Goal: Task Accomplishment & Management: Complete application form

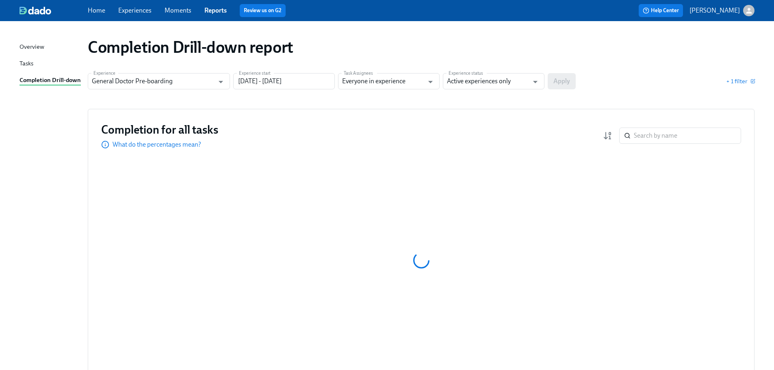
click at [147, 13] on link "Experiences" at bounding box center [134, 11] width 33 height 8
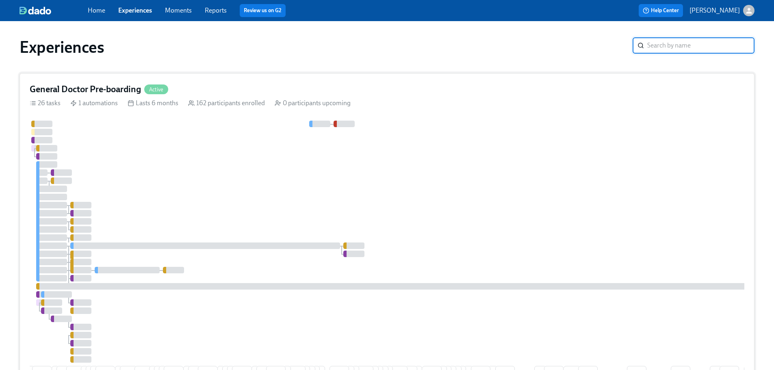
click at [128, 93] on h4 "General Doctor Pre-boarding" at bounding box center [85, 89] width 111 height 12
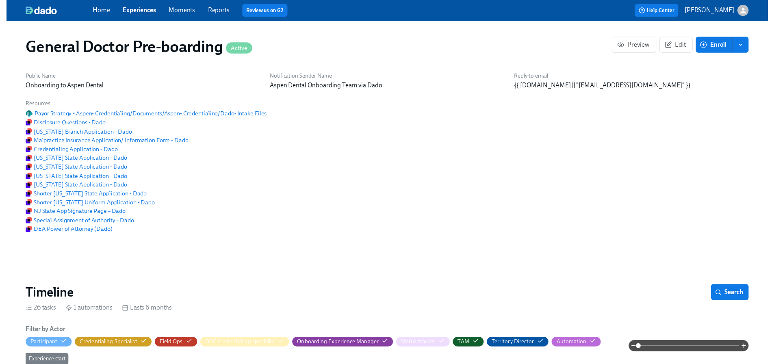
scroll to position [0, 21734]
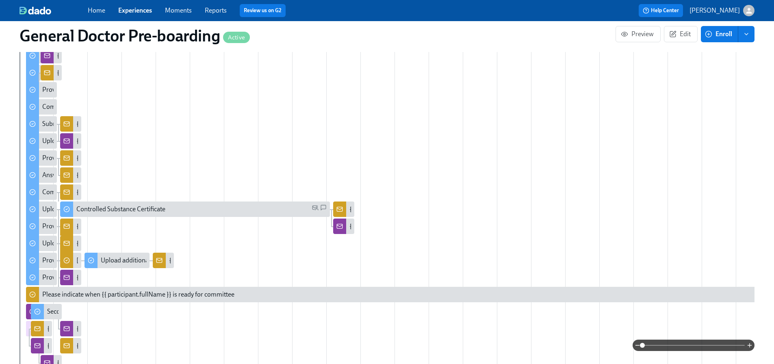
click at [751, 42] on button "enroll" at bounding box center [746, 34] width 16 height 16
click at [732, 59] on span "Enroll manually" at bounding box center [725, 54] width 46 height 9
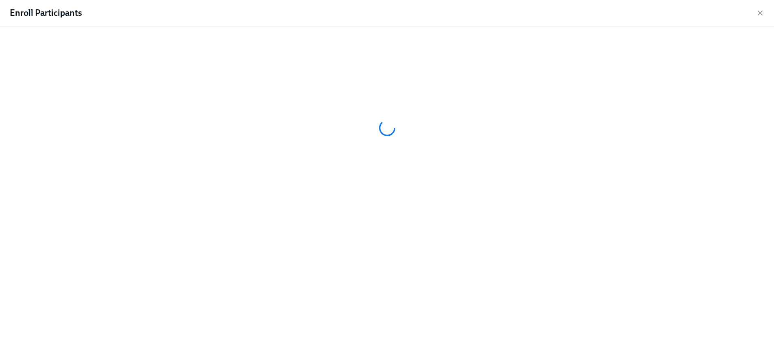
scroll to position [70, 0]
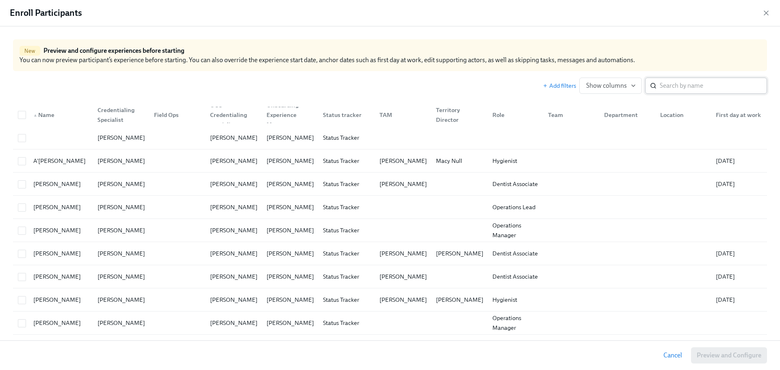
click at [664, 87] on input "search" at bounding box center [713, 86] width 107 height 16
paste input "[PERSON_NAME]"
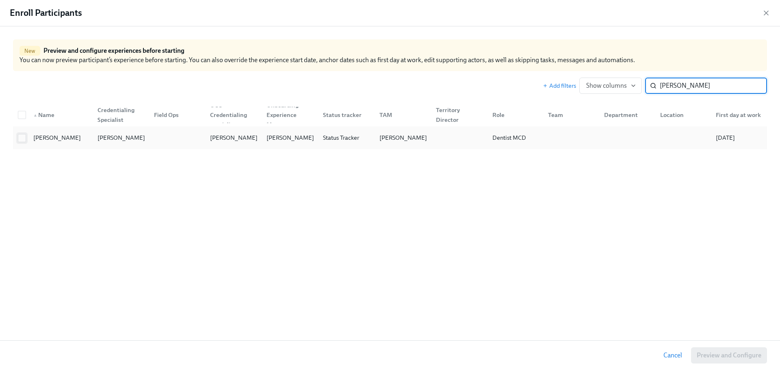
type input "[PERSON_NAME]"
click at [23, 138] on input "checkbox" at bounding box center [21, 138] width 7 height 7
checkbox input "true"
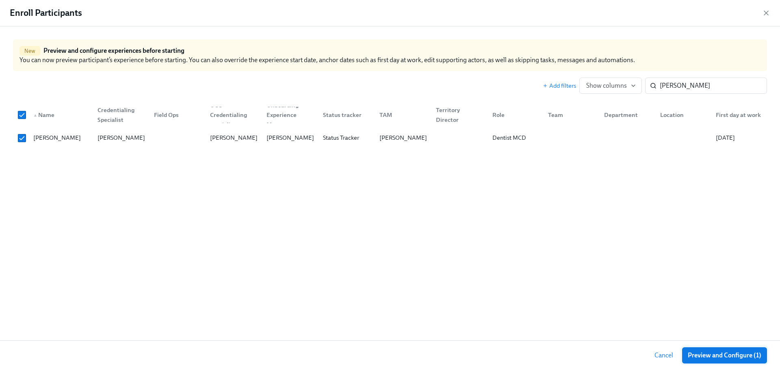
click at [749, 353] on span "Preview and Configure (1)" at bounding box center [725, 356] width 74 height 8
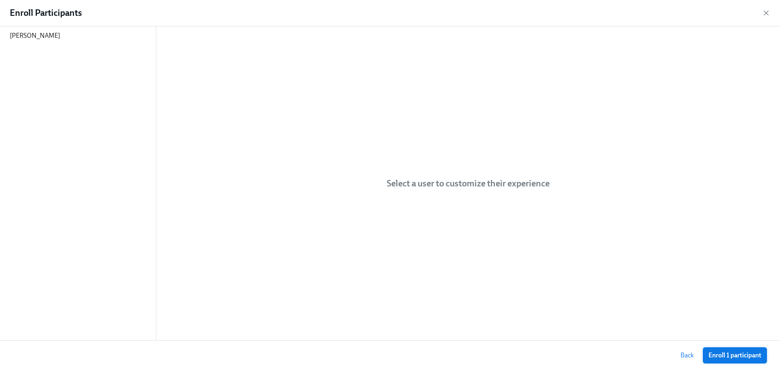
click at [747, 355] on span "Enroll 1 participant" at bounding box center [735, 356] width 53 height 8
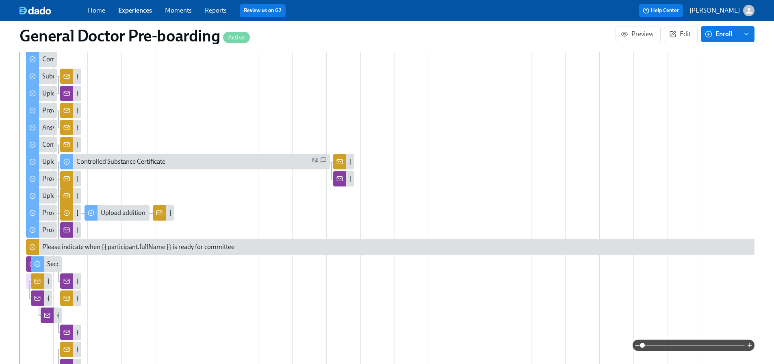
scroll to position [163, 0]
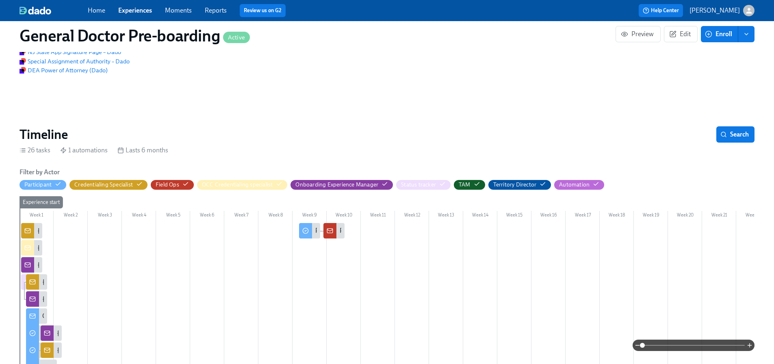
drag, startPoint x: 134, startPoint y: 10, endPoint x: 111, endPoint y: 10, distance: 23.2
click at [134, 10] on link "Experiences" at bounding box center [135, 11] width 34 height 8
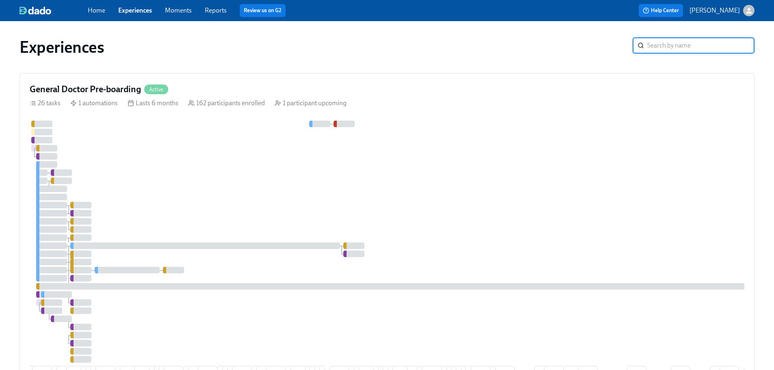
click at [101, 11] on link "Home" at bounding box center [96, 11] width 17 height 8
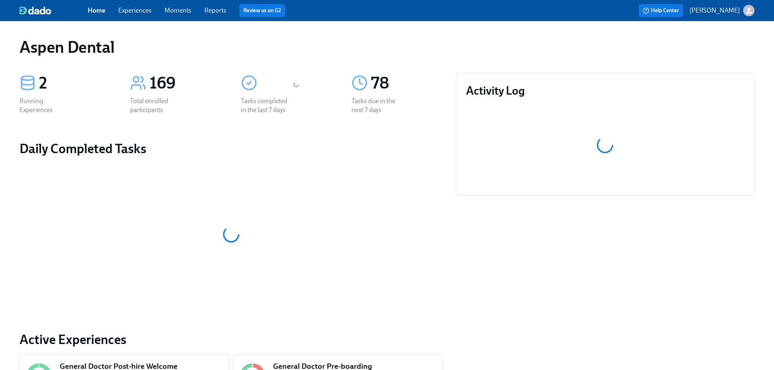
click at [39, 11] on img at bounding box center [36, 11] width 32 height 8
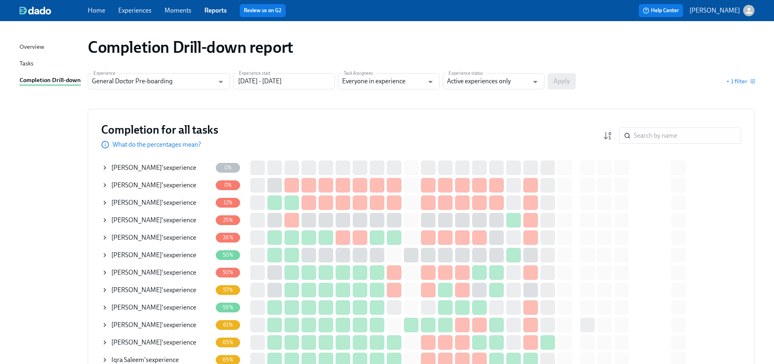
click at [128, 8] on link "Experiences" at bounding box center [134, 11] width 33 height 8
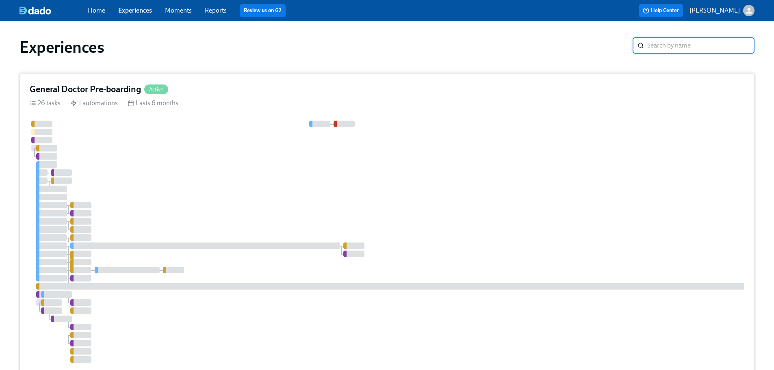
scroll to position [83, 0]
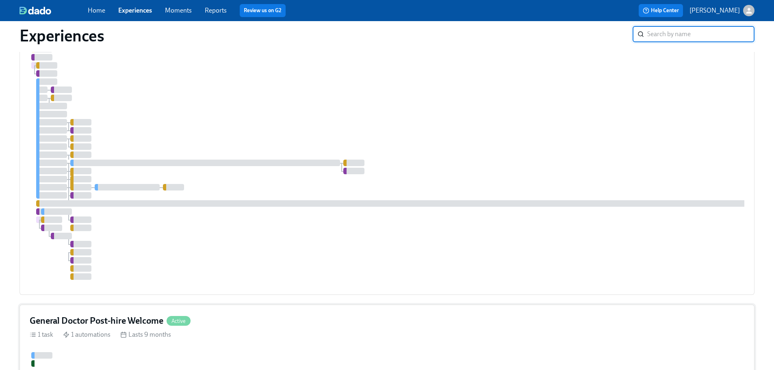
click at [235, 330] on div "1 task 1 automations Lasts 9 months" at bounding box center [387, 334] width 715 height 9
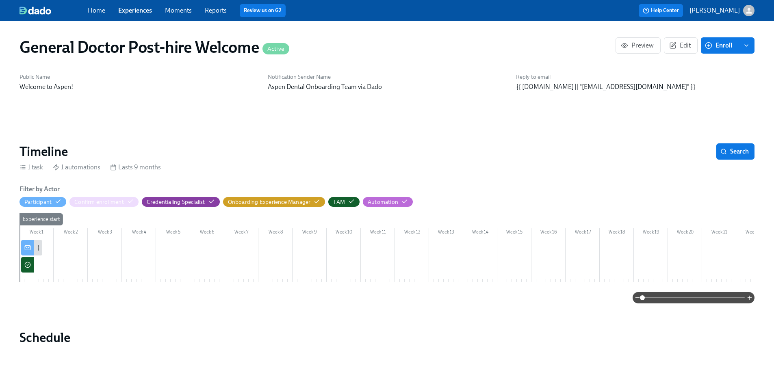
click at [104, 11] on link "Home" at bounding box center [96, 11] width 17 height 8
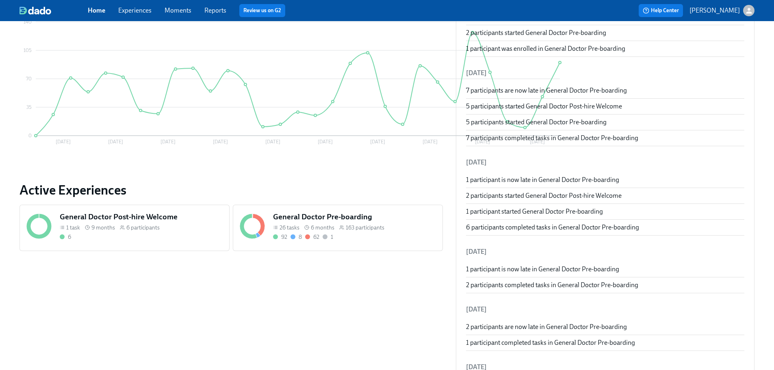
scroll to position [325, 0]
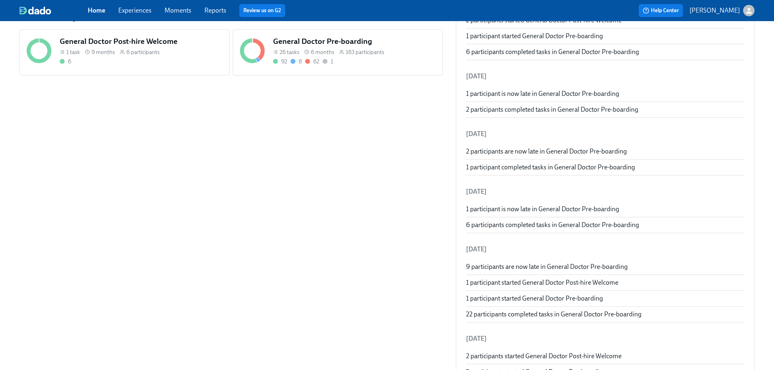
click at [279, 116] on div "2 Running Experiences 169 Total enrolled participants 139 Tasks completed in th…" at bounding box center [231, 344] width 437 height 1205
click at [141, 9] on link "Experiences" at bounding box center [134, 11] width 33 height 8
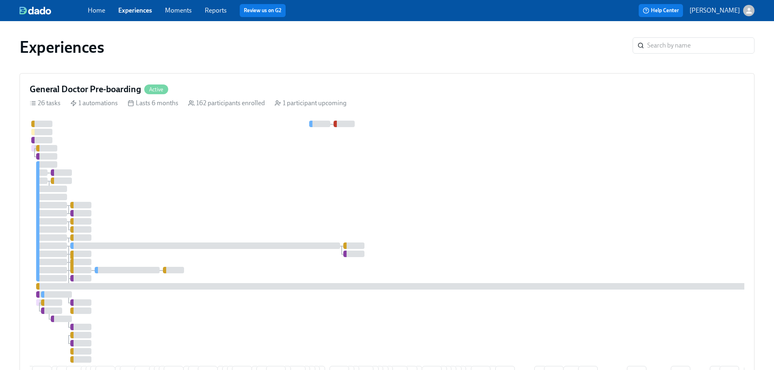
click at [712, 9] on p "[PERSON_NAME]" at bounding box center [715, 10] width 50 height 9
